Goal: Task Accomplishment & Management: Manage account settings

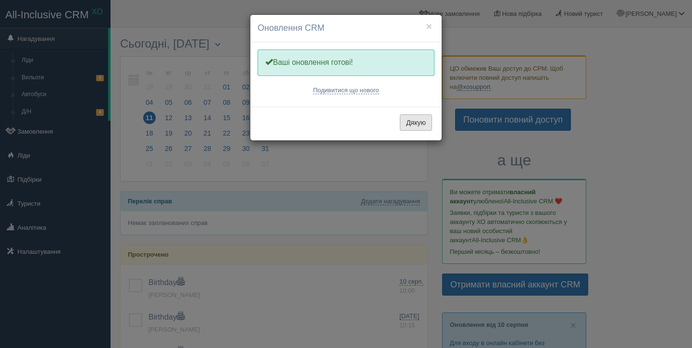
click at [415, 120] on button "Дякую" at bounding box center [416, 122] width 32 height 16
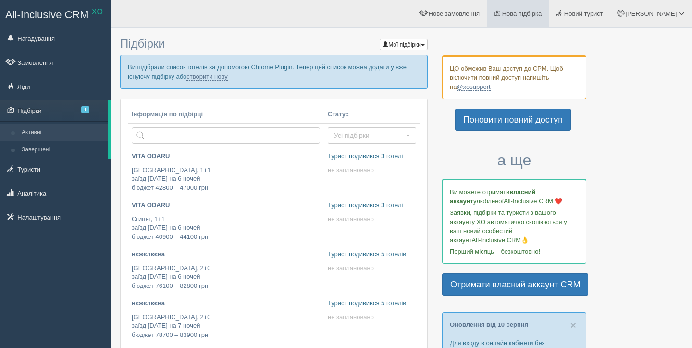
click at [529, 12] on span "Нова підбірка" at bounding box center [522, 13] width 40 height 7
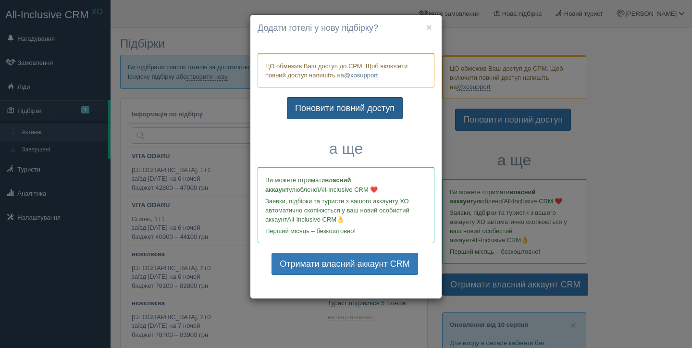
click at [351, 107] on link "Поновити повний доступ" at bounding box center [345, 108] width 116 height 22
click at [680, 14] on div "× Почати нову підбірку? Додати готелі у нову підбірку? ЦО обмежив Ваш доступ до…" at bounding box center [346, 174] width 692 height 348
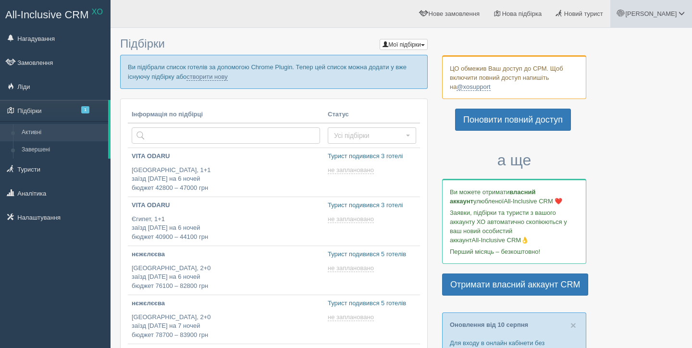
click at [667, 18] on link "[PERSON_NAME]" at bounding box center [651, 13] width 82 height 27
click at [612, 124] on link "Вихід" at bounding box center [639, 124] width 105 height 21
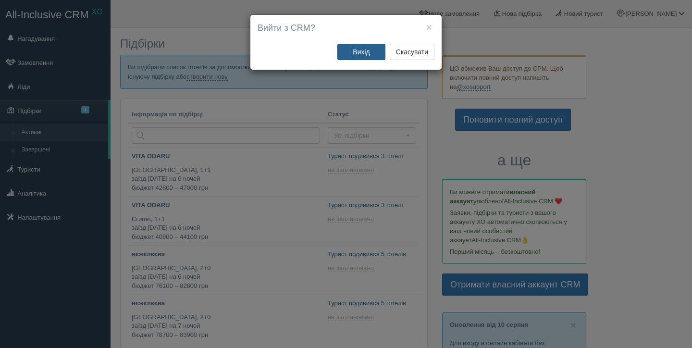
click at [369, 55] on button "Вихід" at bounding box center [361, 52] width 48 height 16
